Goal: Book appointment/travel/reservation

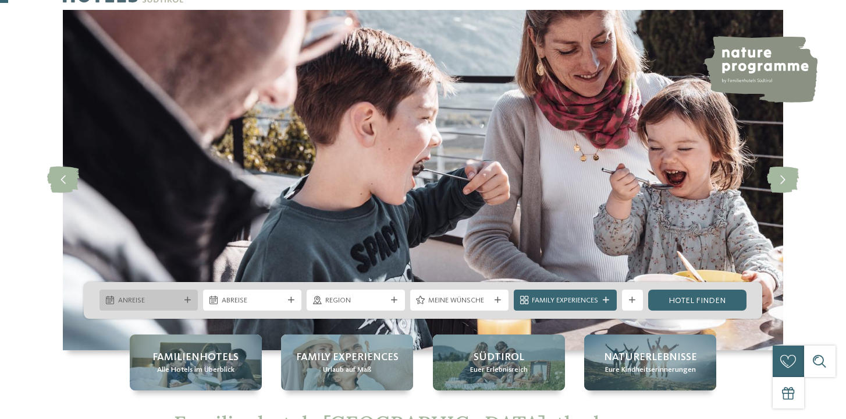
click at [173, 300] on span "Anreise" at bounding box center [149, 300] width 62 height 10
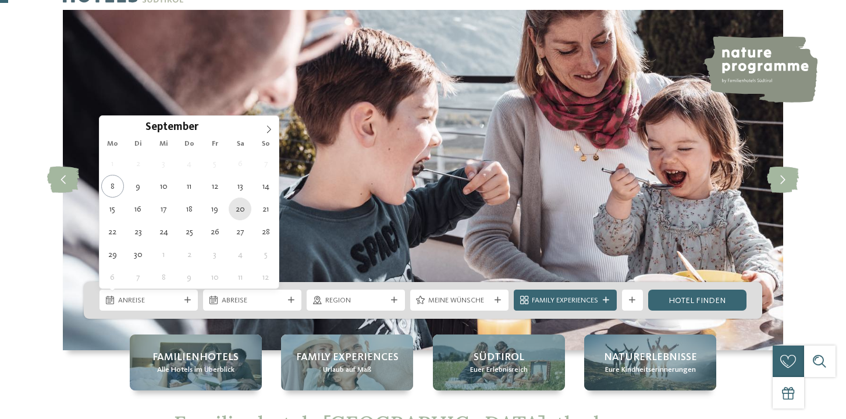
type div "[DATE]"
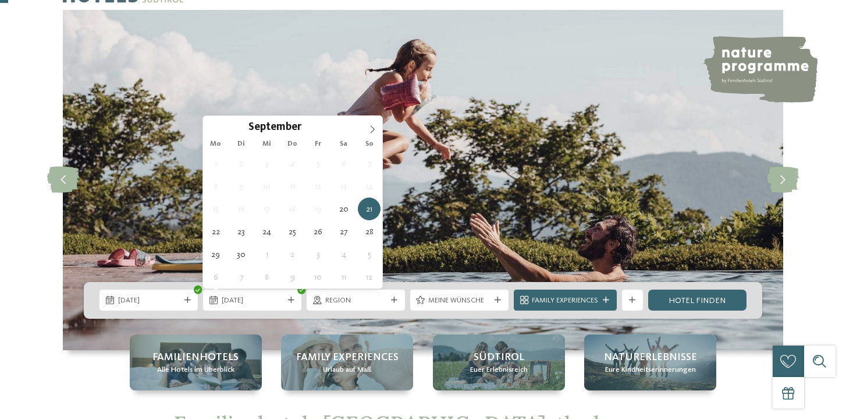
type div "[DATE]"
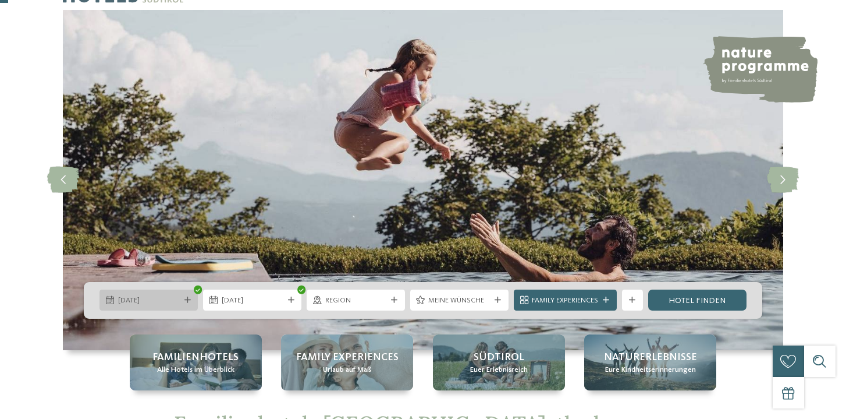
click at [144, 296] on span "[DATE]" at bounding box center [149, 300] width 62 height 10
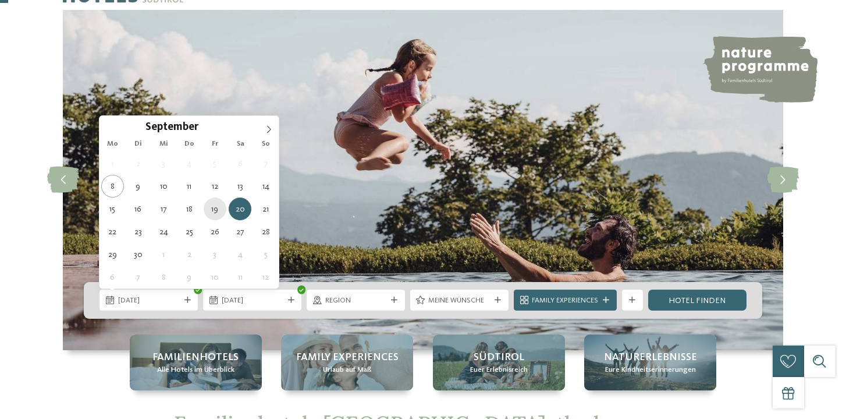
type div "[DATE]"
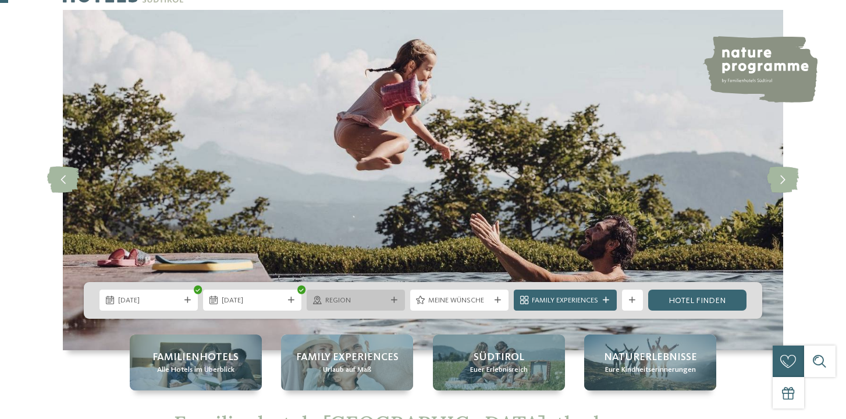
click at [350, 305] on span "Region" at bounding box center [356, 300] width 62 height 10
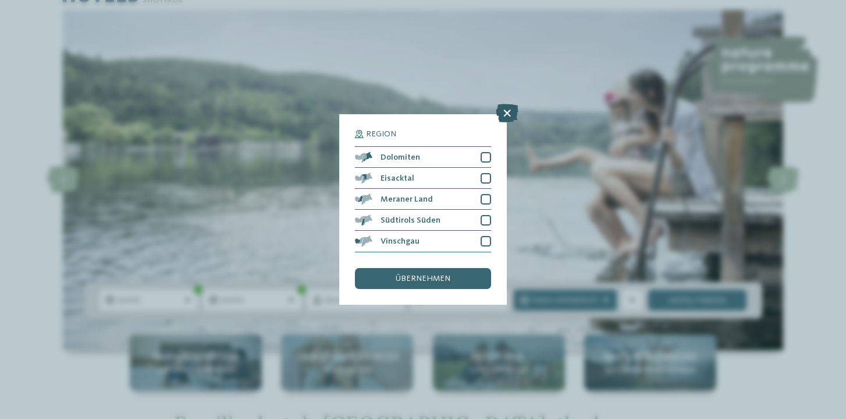
click at [514, 116] on icon at bounding box center [507, 113] width 23 height 19
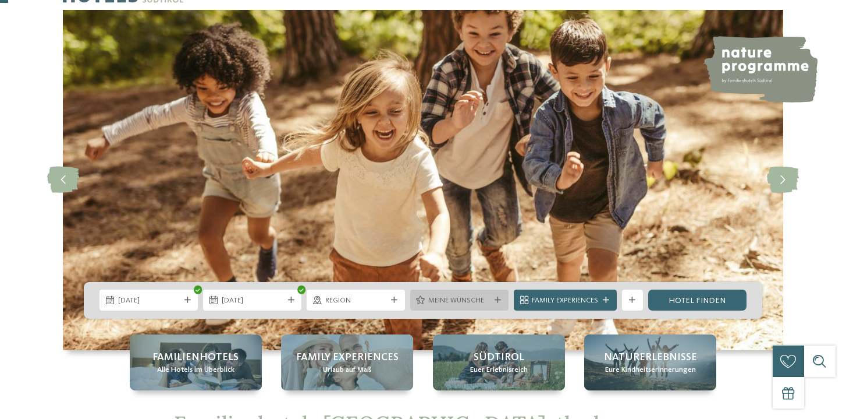
click at [466, 306] on div "Meine Wünsche" at bounding box center [459, 299] width 98 height 21
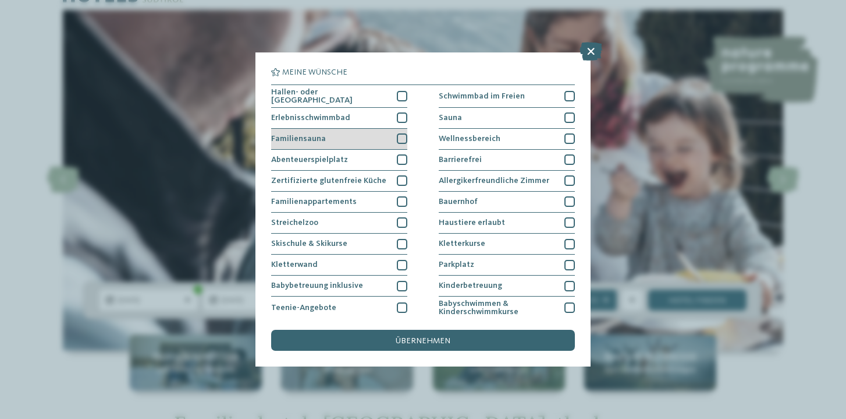
click at [400, 136] on div at bounding box center [402, 138] width 10 height 10
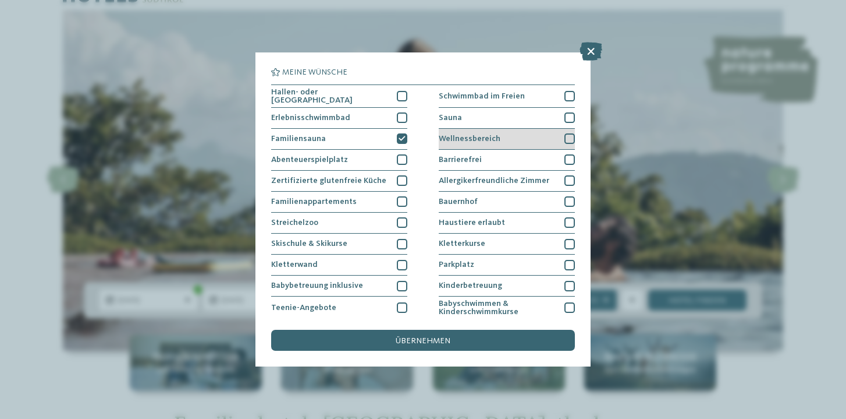
click at [568, 139] on div at bounding box center [570, 138] width 10 height 10
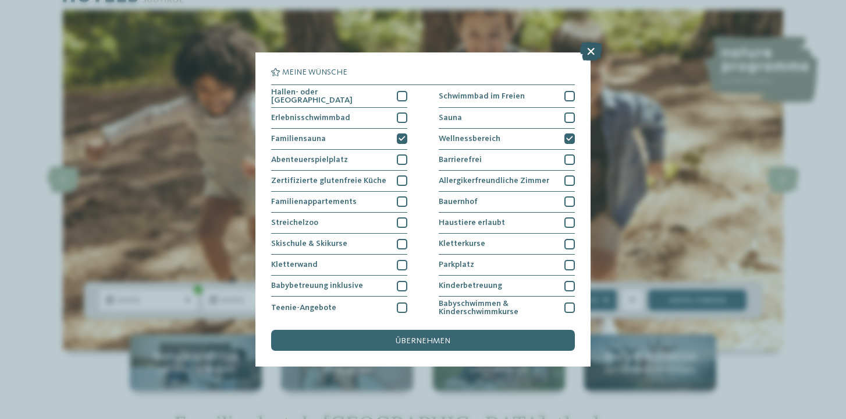
click at [598, 52] on icon at bounding box center [591, 51] width 23 height 19
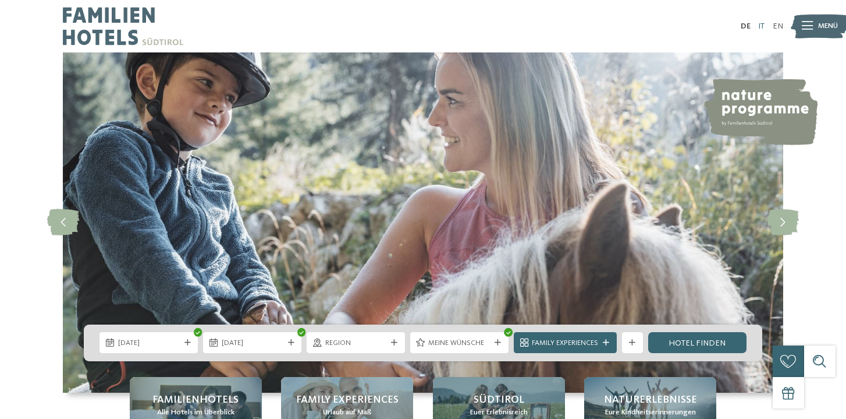
click at [761, 25] on link "IT" at bounding box center [761, 26] width 6 height 8
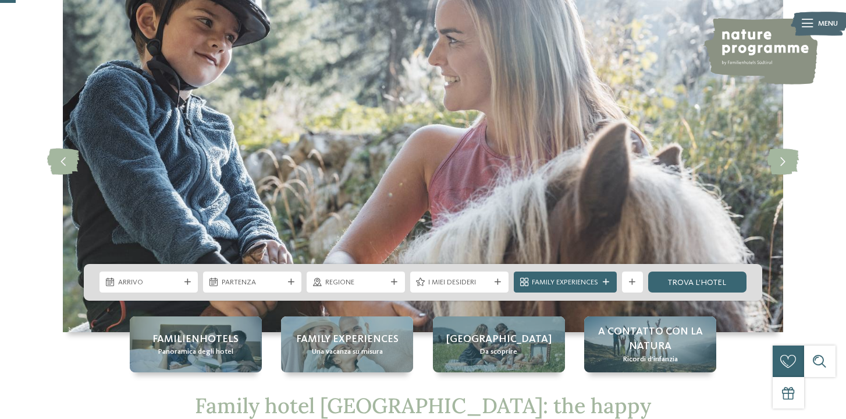
scroll to position [104, 0]
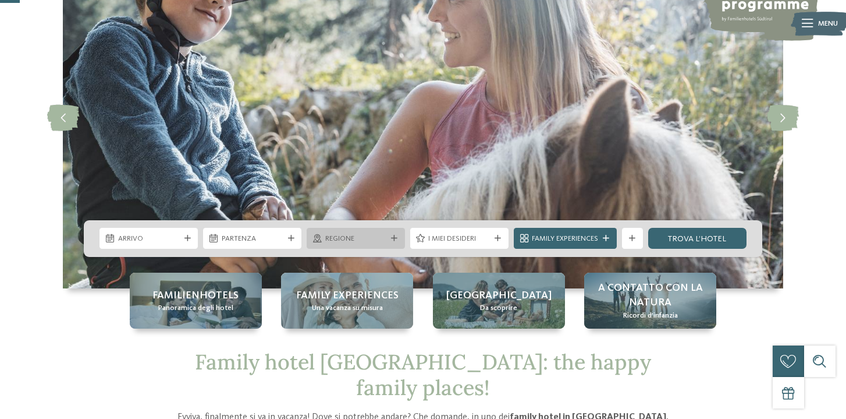
click at [363, 241] on span "Regione" at bounding box center [356, 238] width 62 height 10
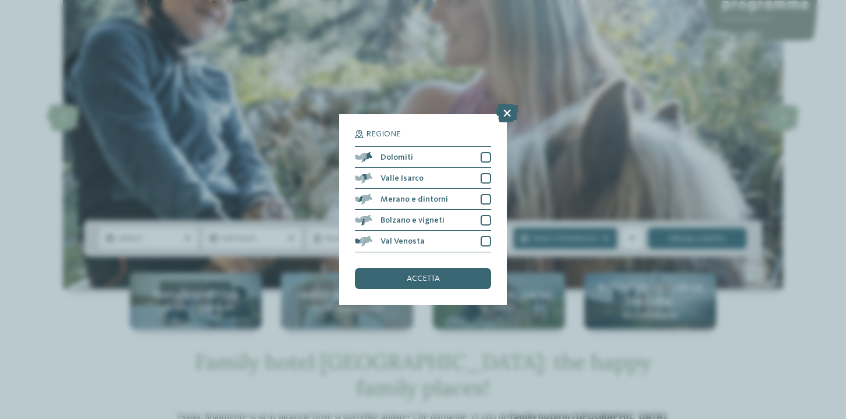
click at [541, 209] on div "Regione Dolomiti" at bounding box center [423, 209] width 846 height 419
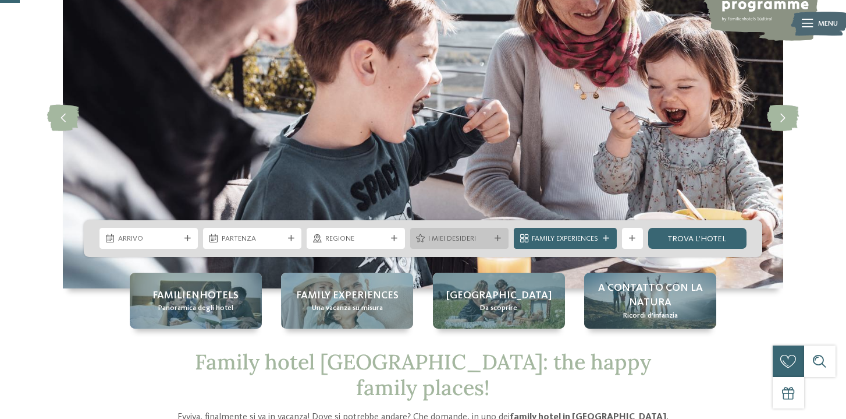
click at [455, 241] on span "I miei desideri" at bounding box center [459, 238] width 62 height 10
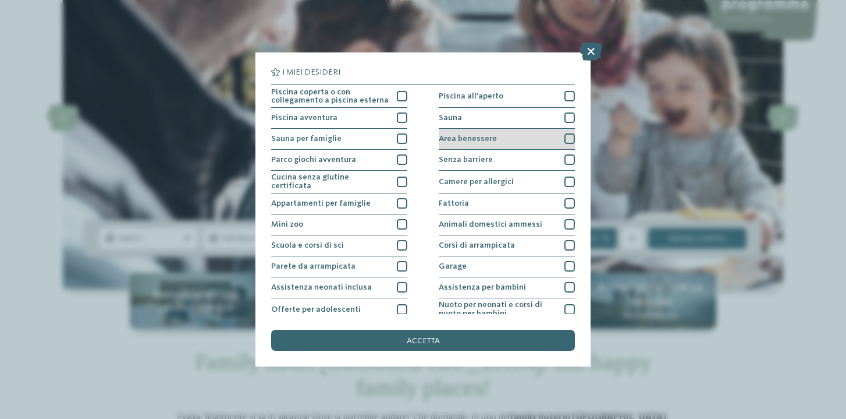
click at [484, 139] on span "Area benessere" at bounding box center [468, 138] width 58 height 8
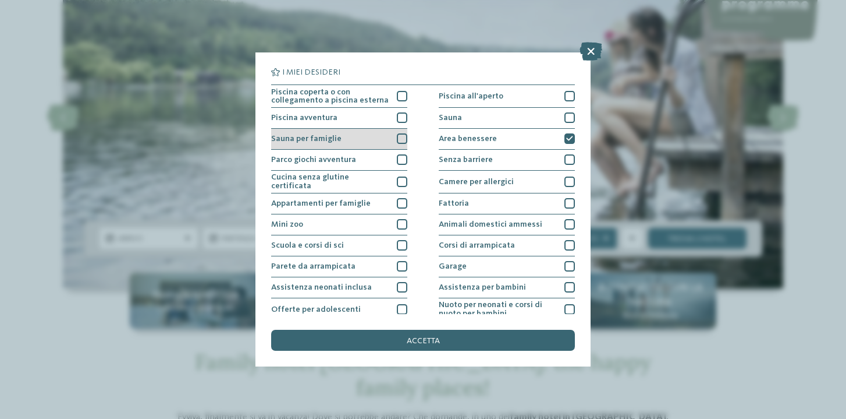
click at [401, 140] on div at bounding box center [402, 138] width 10 height 10
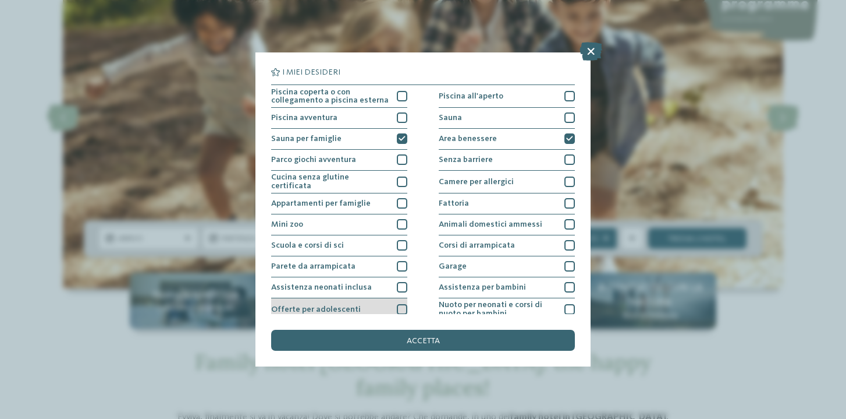
click at [404, 307] on div at bounding box center [402, 309] width 10 height 10
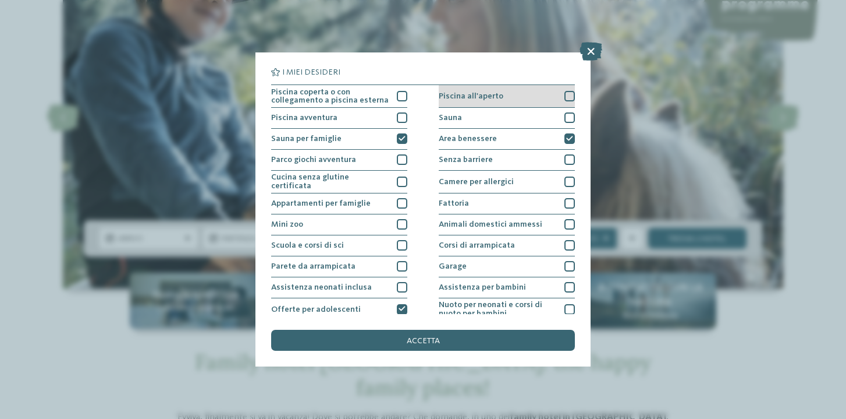
click at [567, 96] on div at bounding box center [570, 96] width 10 height 10
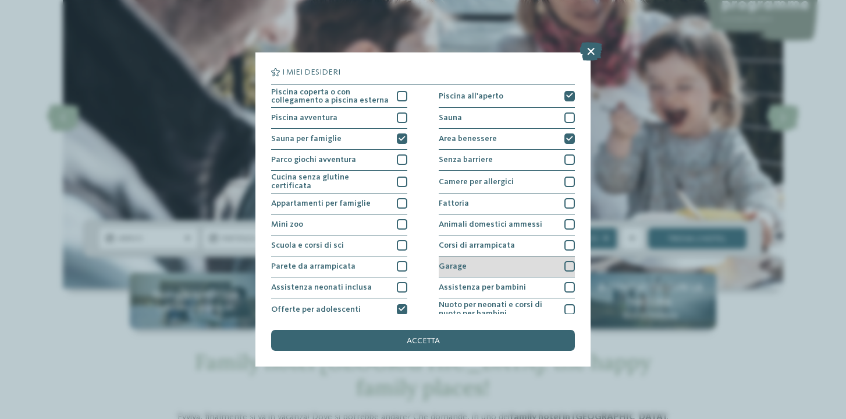
click at [571, 267] on div at bounding box center [570, 266] width 10 height 10
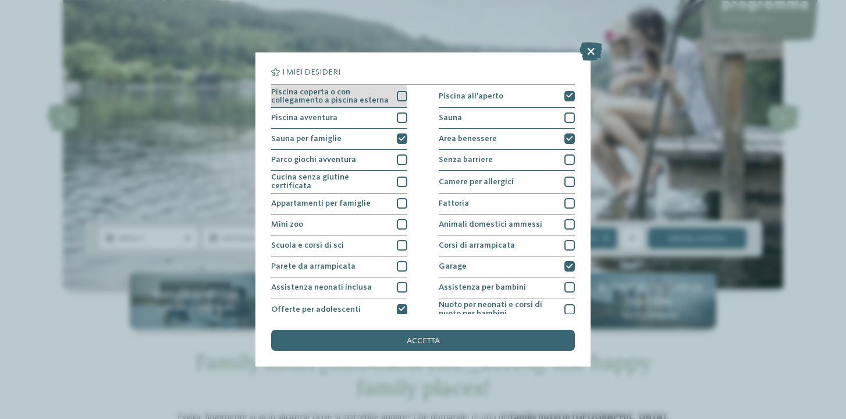
click at [403, 98] on div at bounding box center [402, 96] width 10 height 10
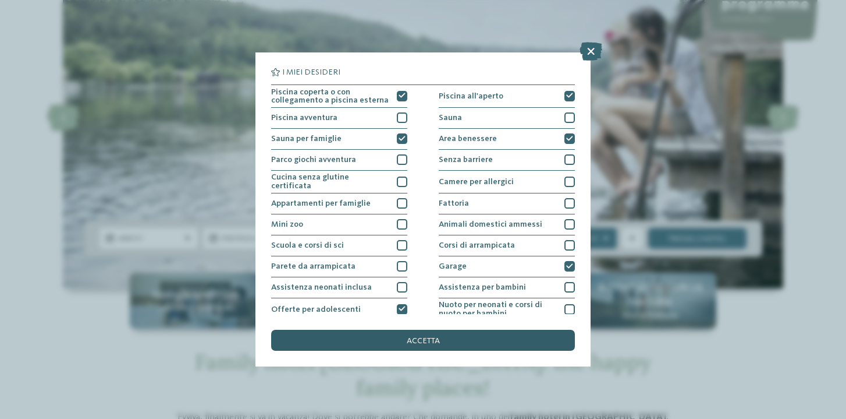
click at [434, 346] on div "accetta" at bounding box center [423, 339] width 304 height 21
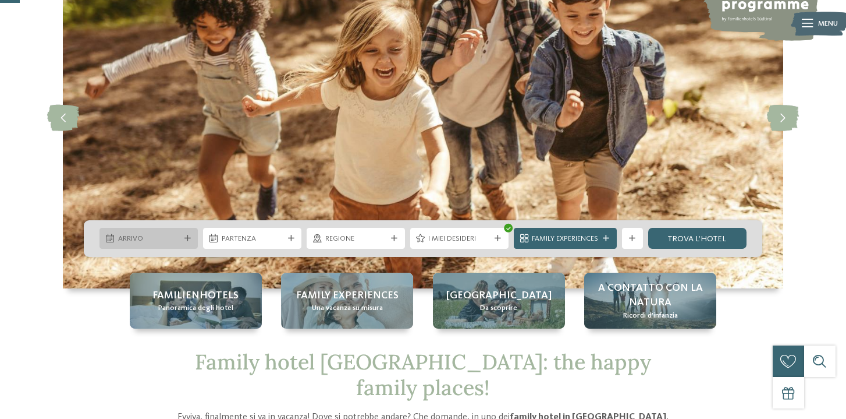
click at [150, 245] on div "Arrivo" at bounding box center [149, 238] width 98 height 21
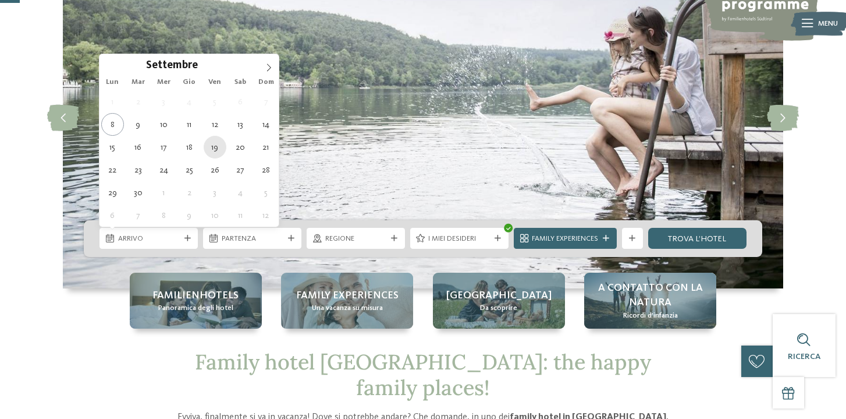
type div "[DATE]"
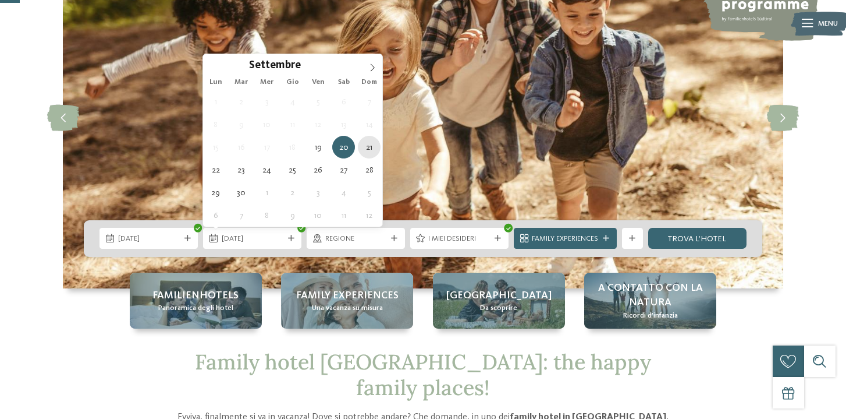
type div "[DATE]"
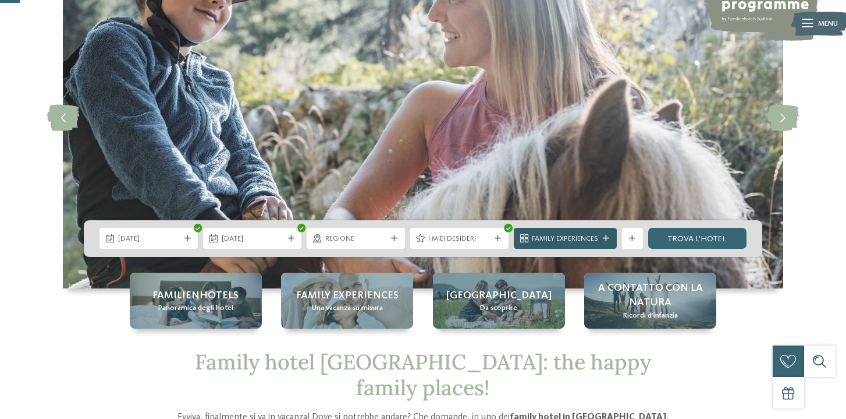
click at [582, 240] on span "Family Experiences" at bounding box center [565, 238] width 66 height 10
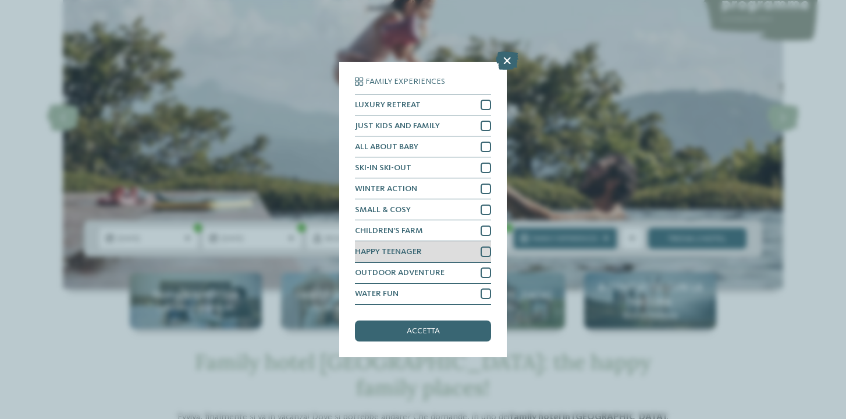
click at [488, 251] on div at bounding box center [486, 251] width 10 height 10
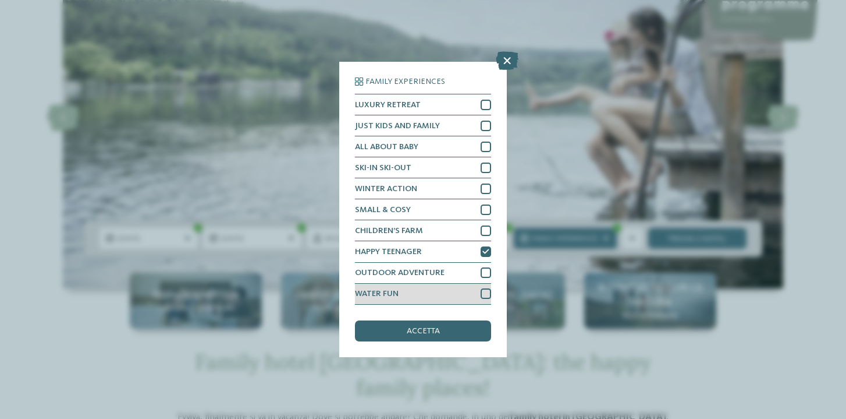
click at [490, 295] on div at bounding box center [486, 293] width 10 height 10
click at [439, 334] on span "accetta" at bounding box center [423, 331] width 33 height 8
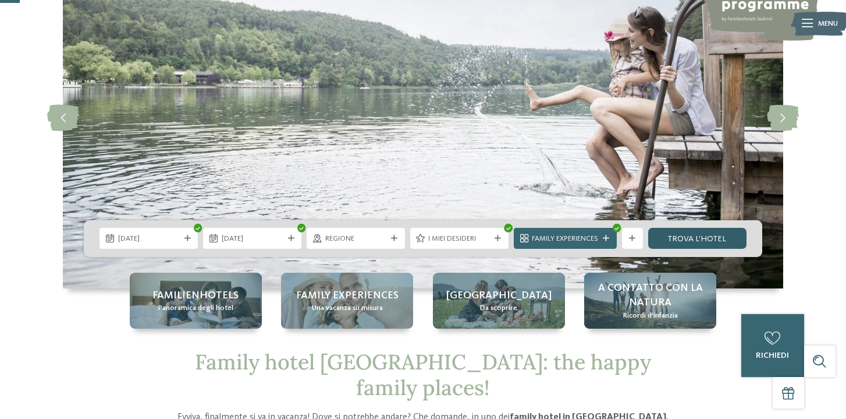
click at [696, 246] on link "trova l’hotel" at bounding box center [697, 238] width 98 height 21
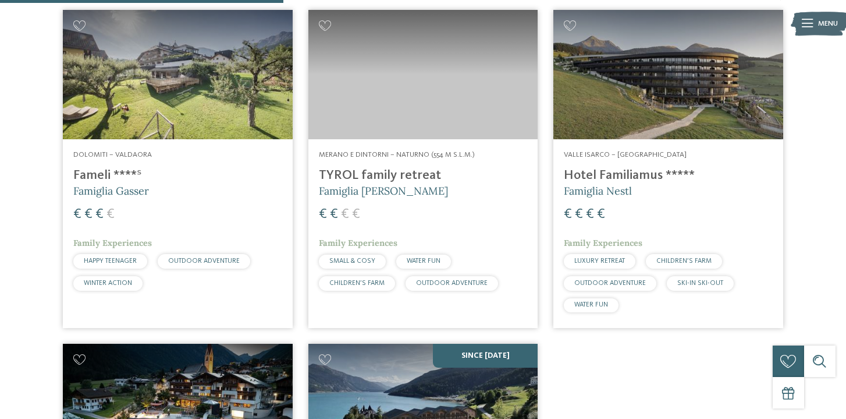
scroll to position [423, 0]
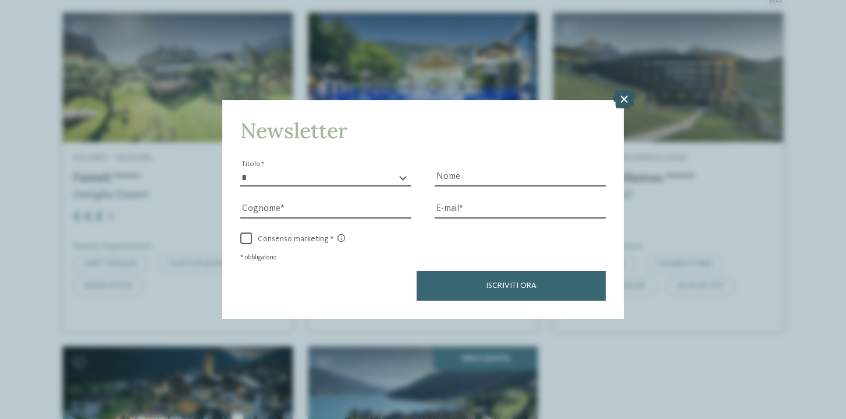
click at [625, 105] on icon at bounding box center [624, 99] width 23 height 19
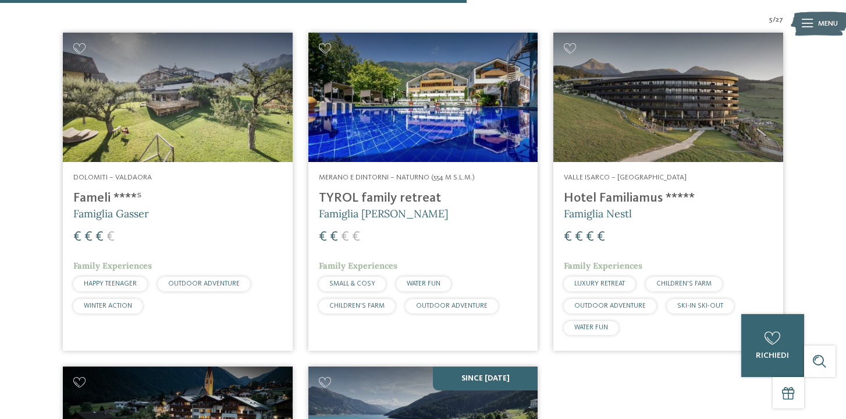
scroll to position [0, 0]
